Goal: Navigation & Orientation: Find specific page/section

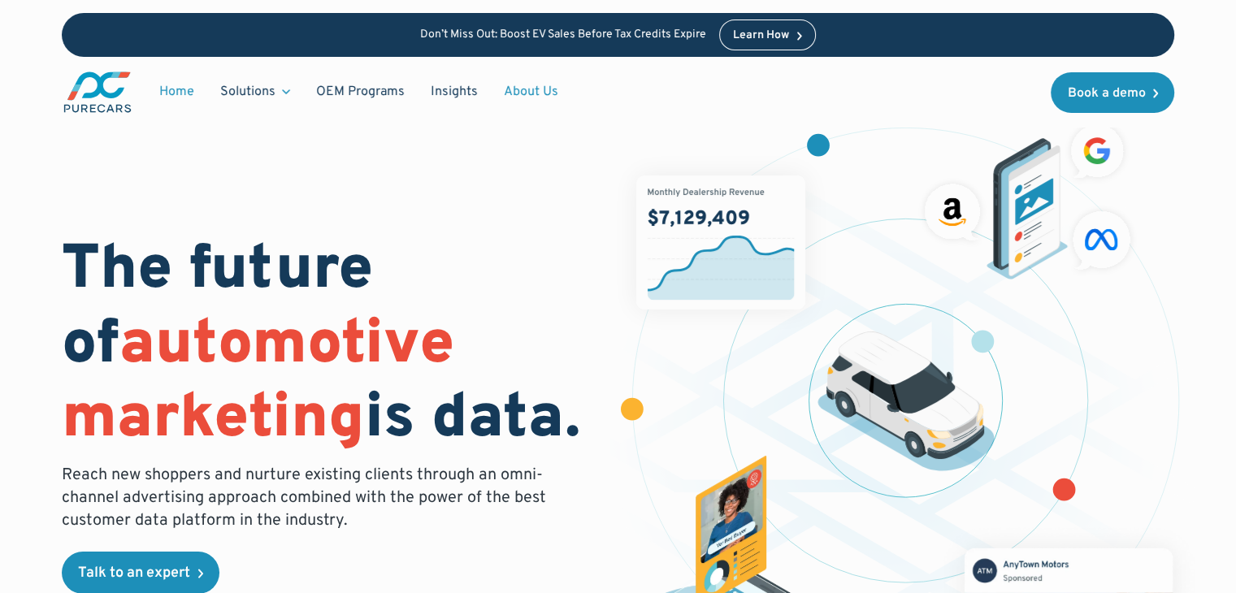
click at [521, 97] on link "About Us" at bounding box center [531, 91] width 80 height 31
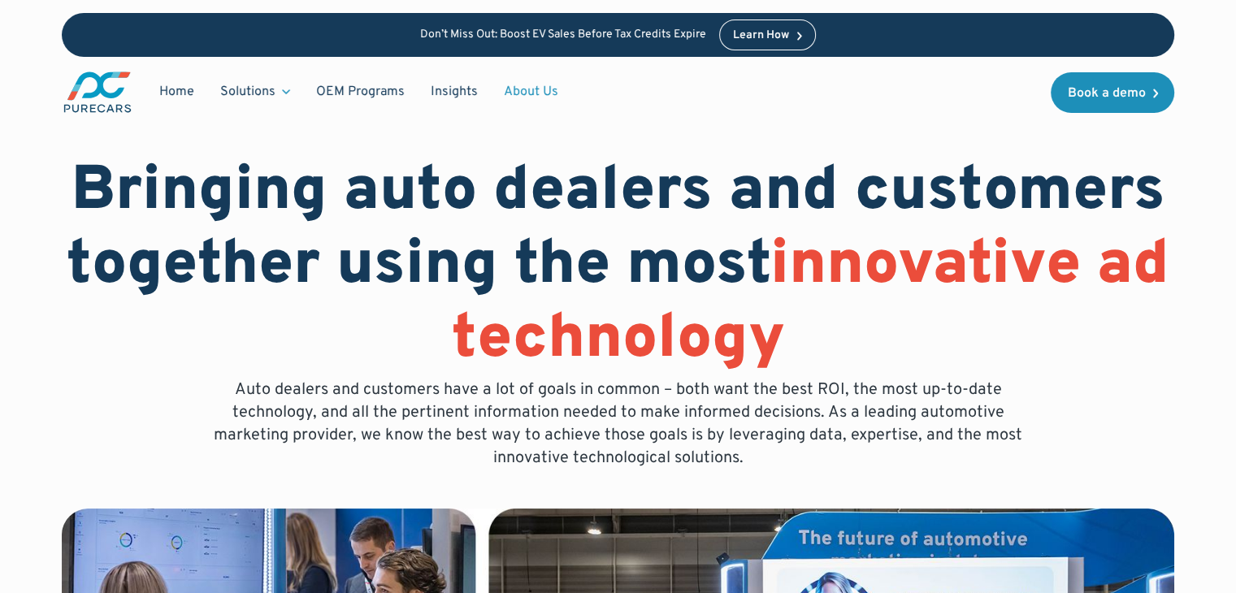
click at [530, 93] on link "About Us" at bounding box center [531, 91] width 80 height 31
